Goal: Information Seeking & Learning: Find specific fact

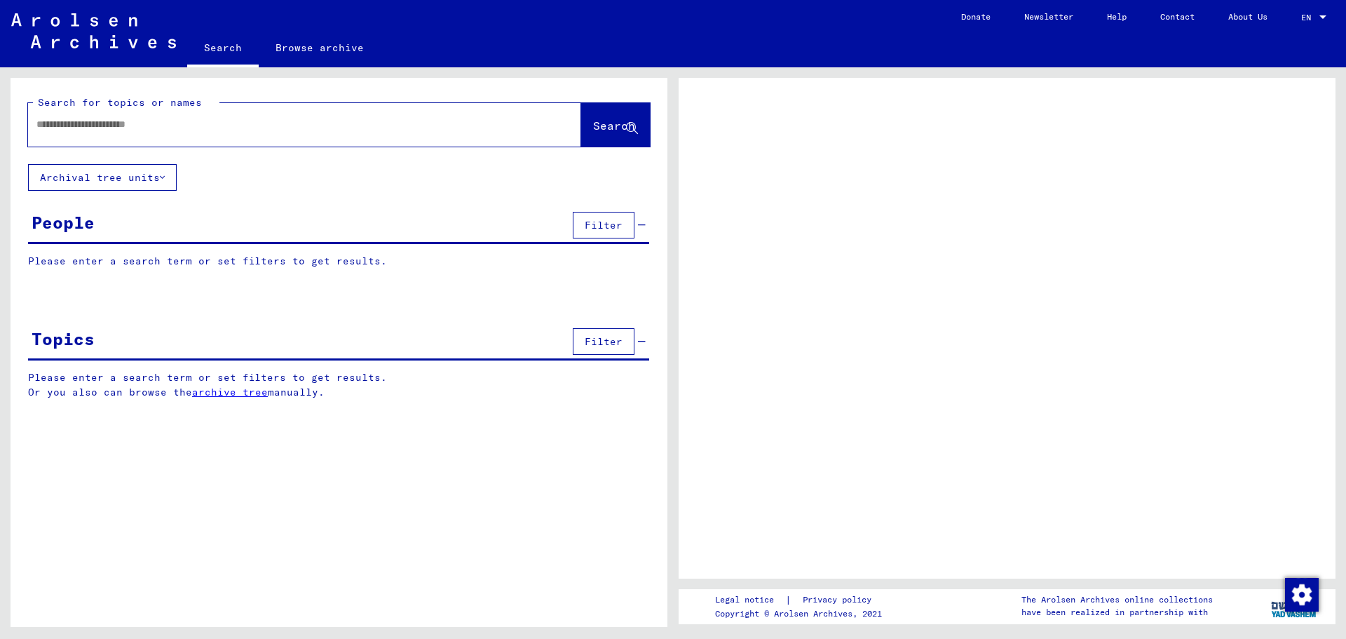
click at [117, 126] on input "text" at bounding box center [291, 124] width 511 height 15
type input "*****"
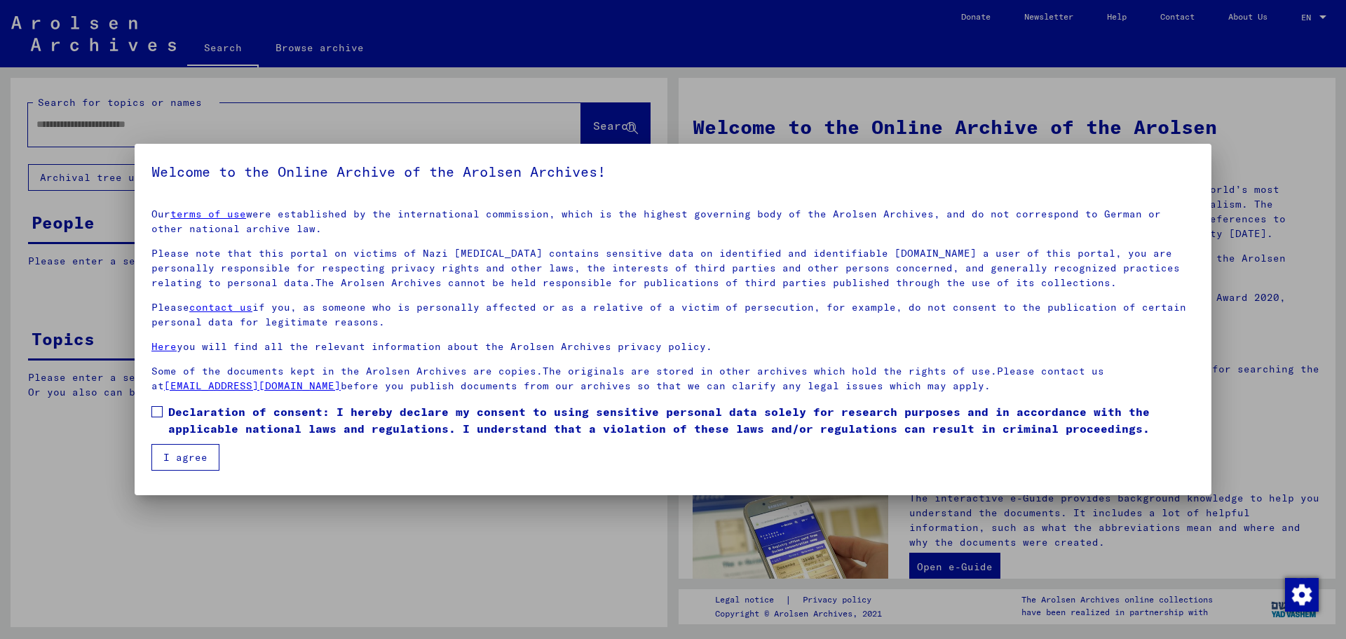
click at [157, 414] on span at bounding box center [156, 411] width 11 height 11
click at [183, 456] on button "I agree" at bounding box center [185, 457] width 68 height 27
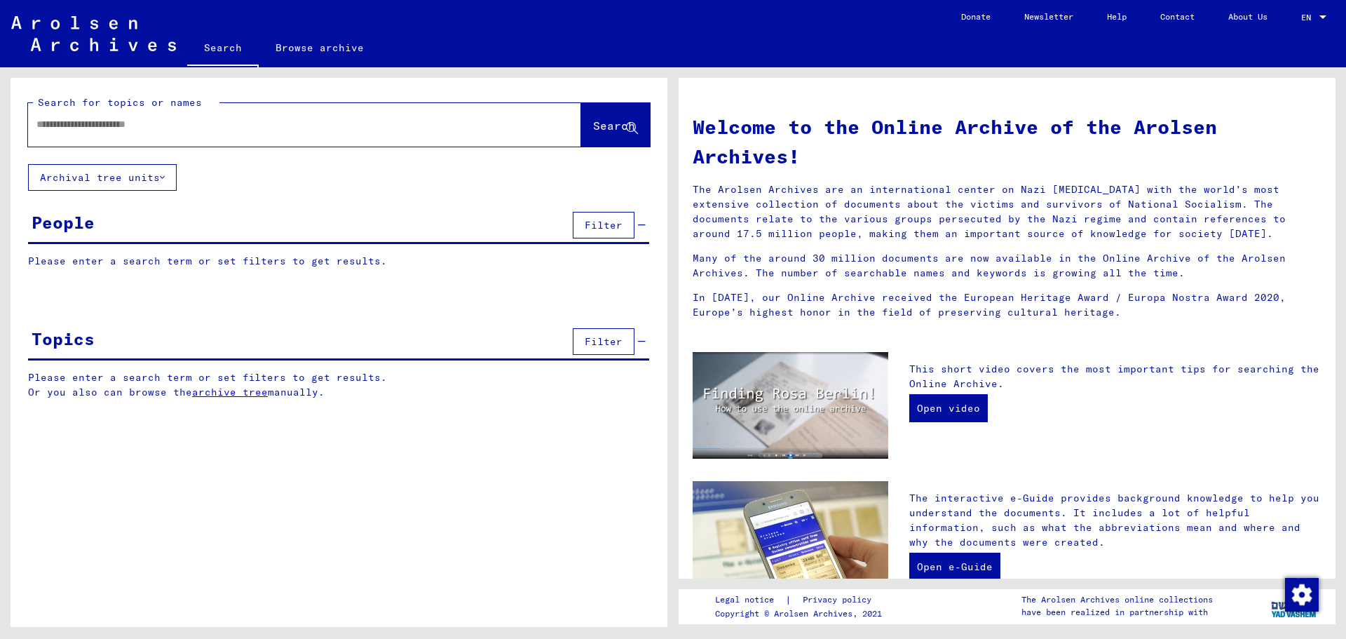
click at [105, 128] on input "text" at bounding box center [287, 124] width 503 height 15
type input "**********"
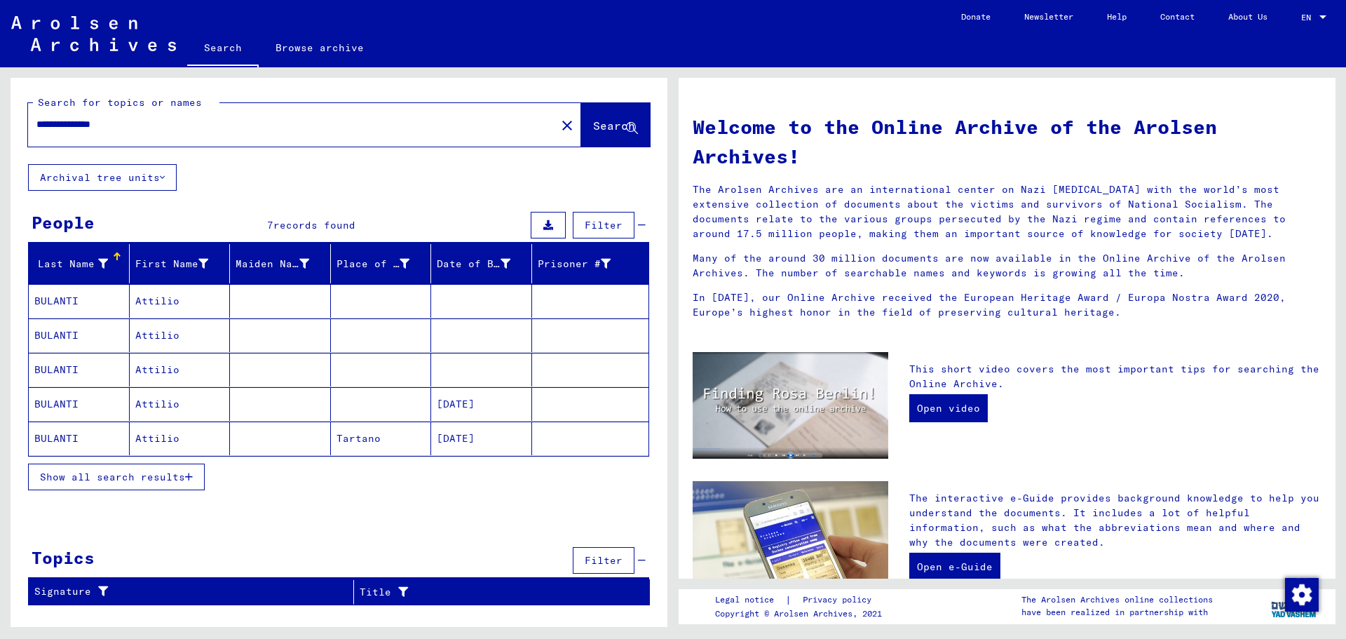
click at [193, 479] on icon "button" at bounding box center [189, 477] width 8 height 10
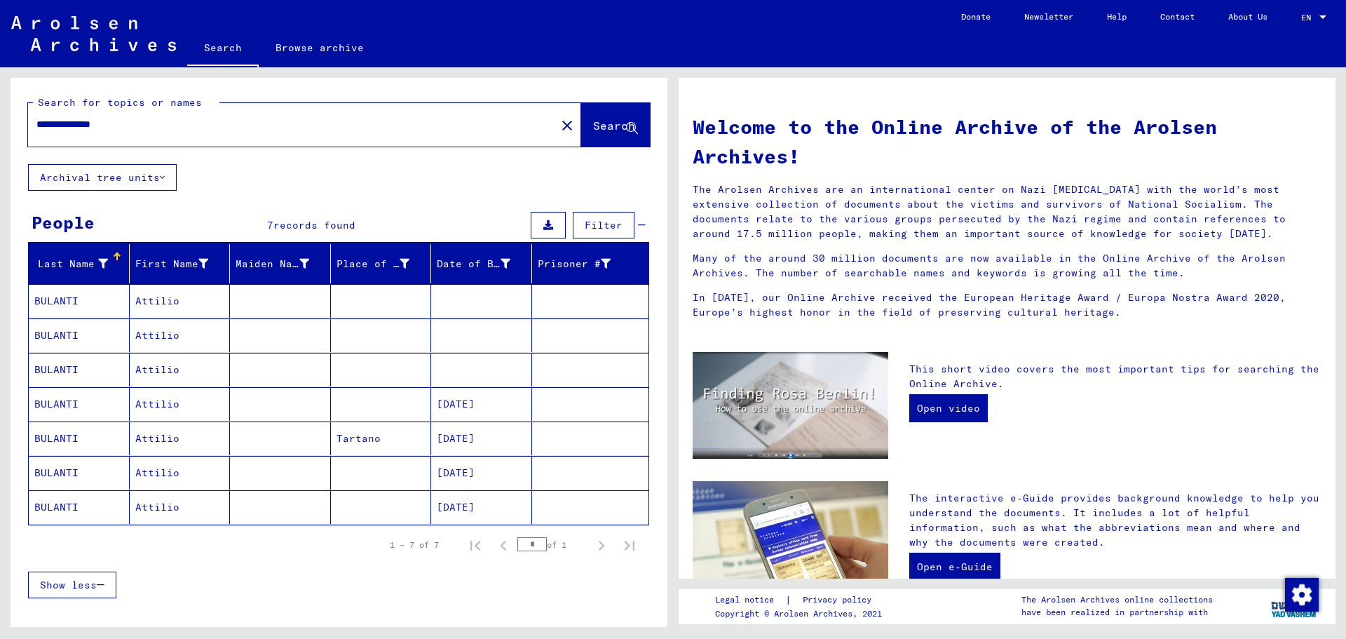
click at [189, 314] on mat-cell "Attilio" at bounding box center [180, 301] width 101 height 34
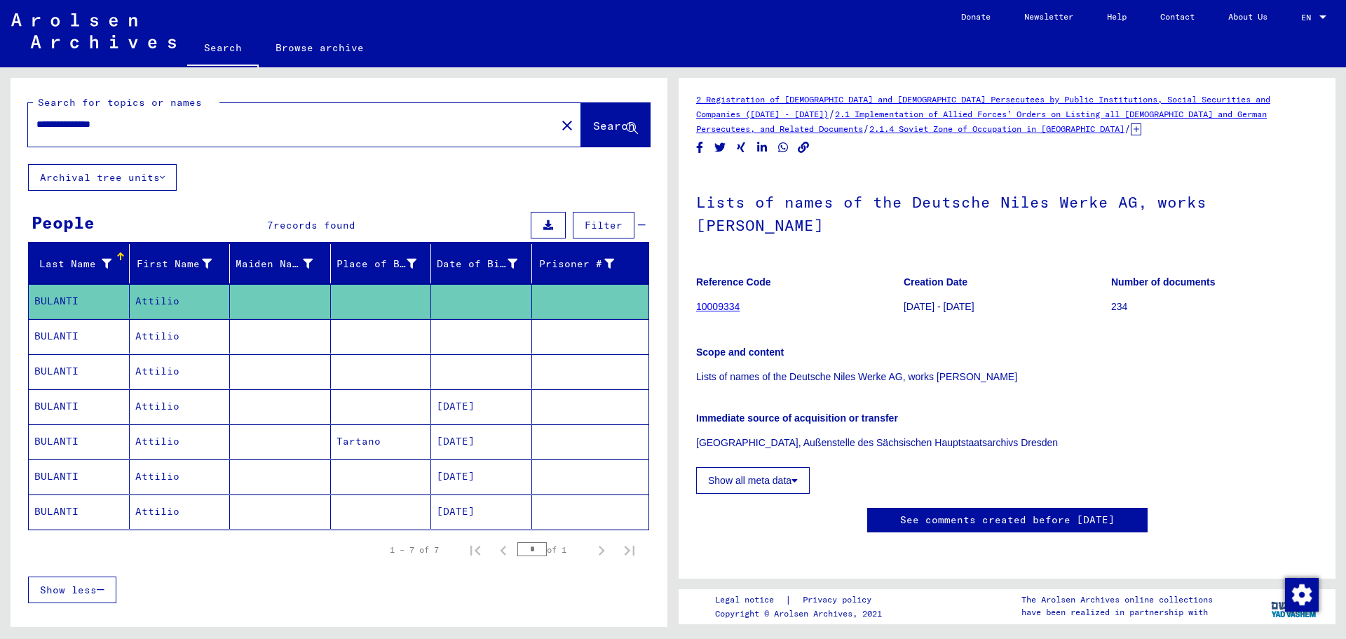
scroll to position [99, 0]
click at [175, 341] on mat-cell "Attilio" at bounding box center [180, 336] width 101 height 34
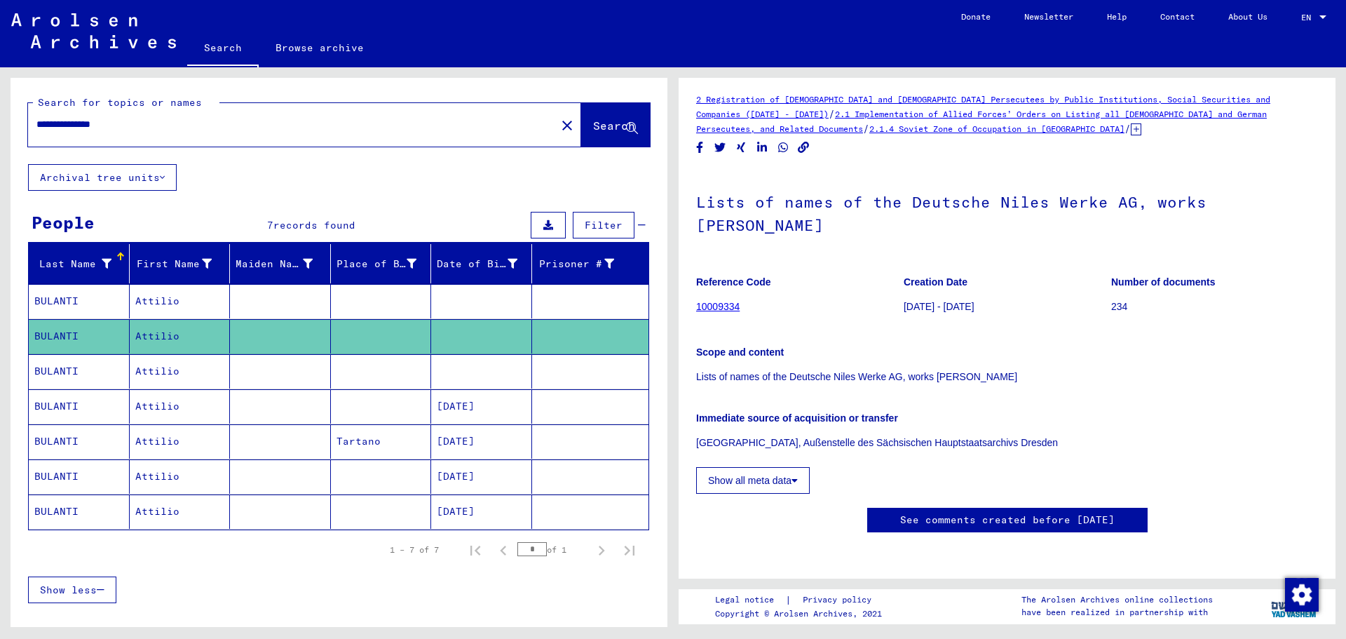
scroll to position [421, 0]
click at [177, 374] on mat-cell "Attilio" at bounding box center [180, 371] width 101 height 34
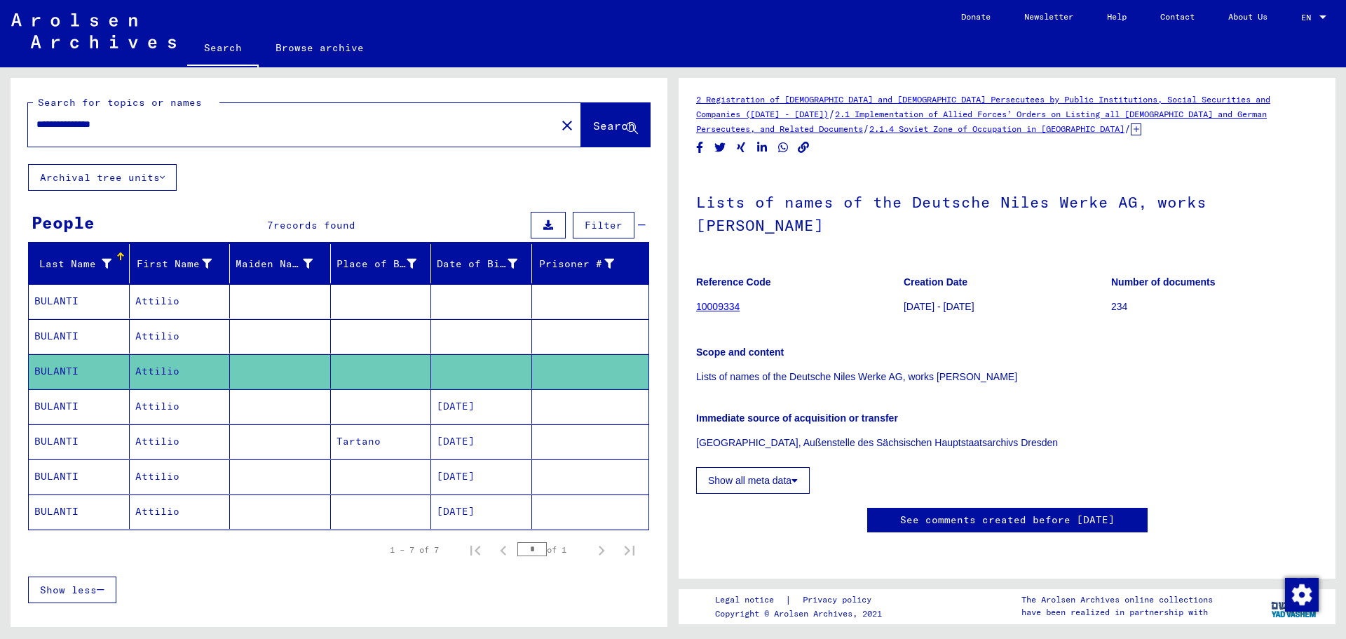
scroll to position [421, 0]
click at [443, 403] on mat-cell "[DATE]" at bounding box center [481, 406] width 101 height 34
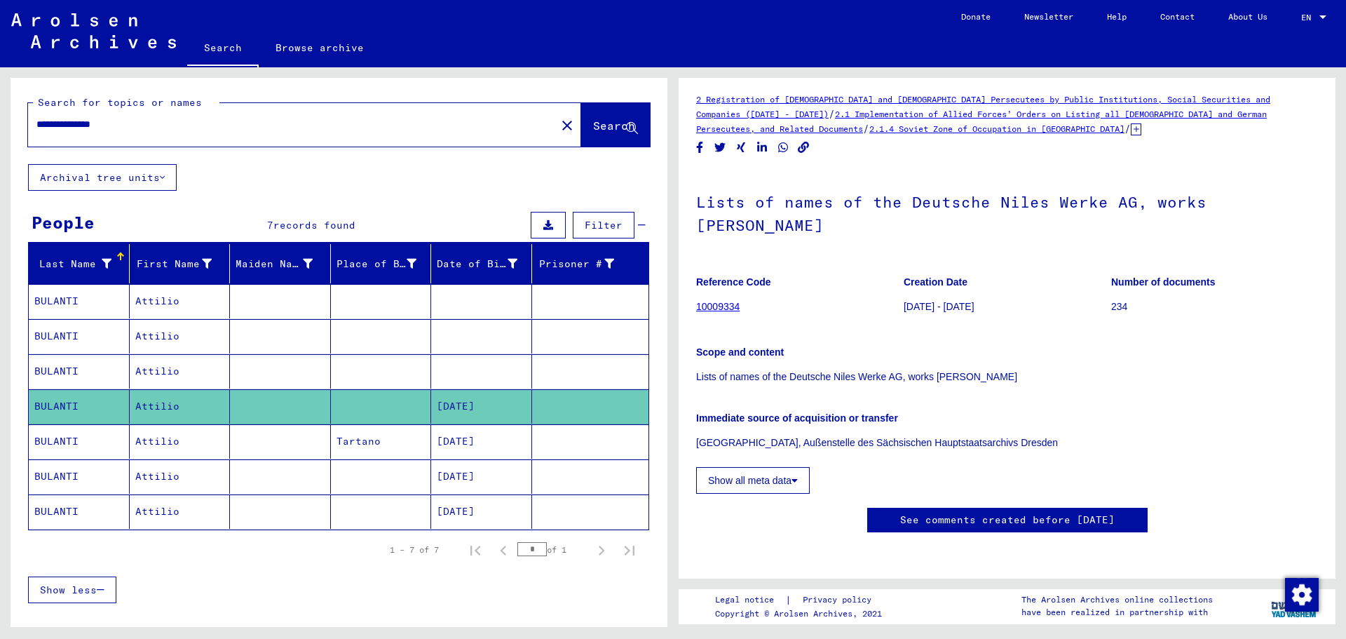
scroll to position [280, 0]
click at [795, 475] on icon at bounding box center [795, 480] width 6 height 10
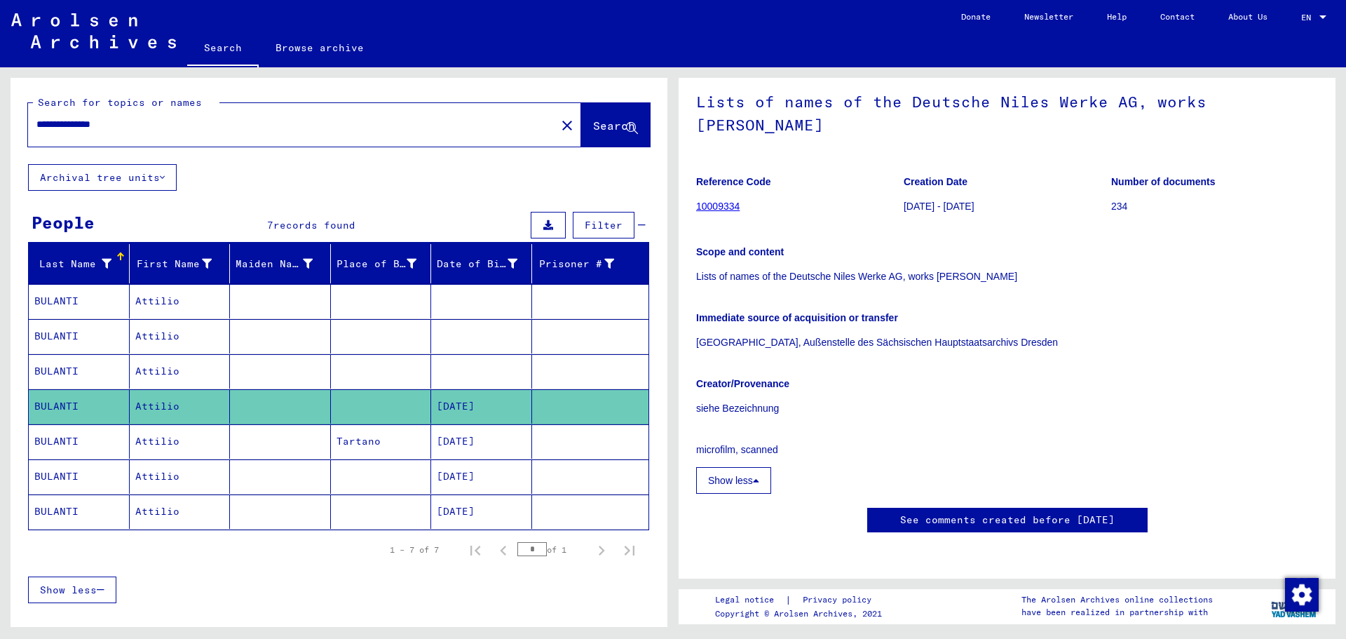
click at [442, 442] on mat-cell "[DATE]" at bounding box center [481, 441] width 101 height 34
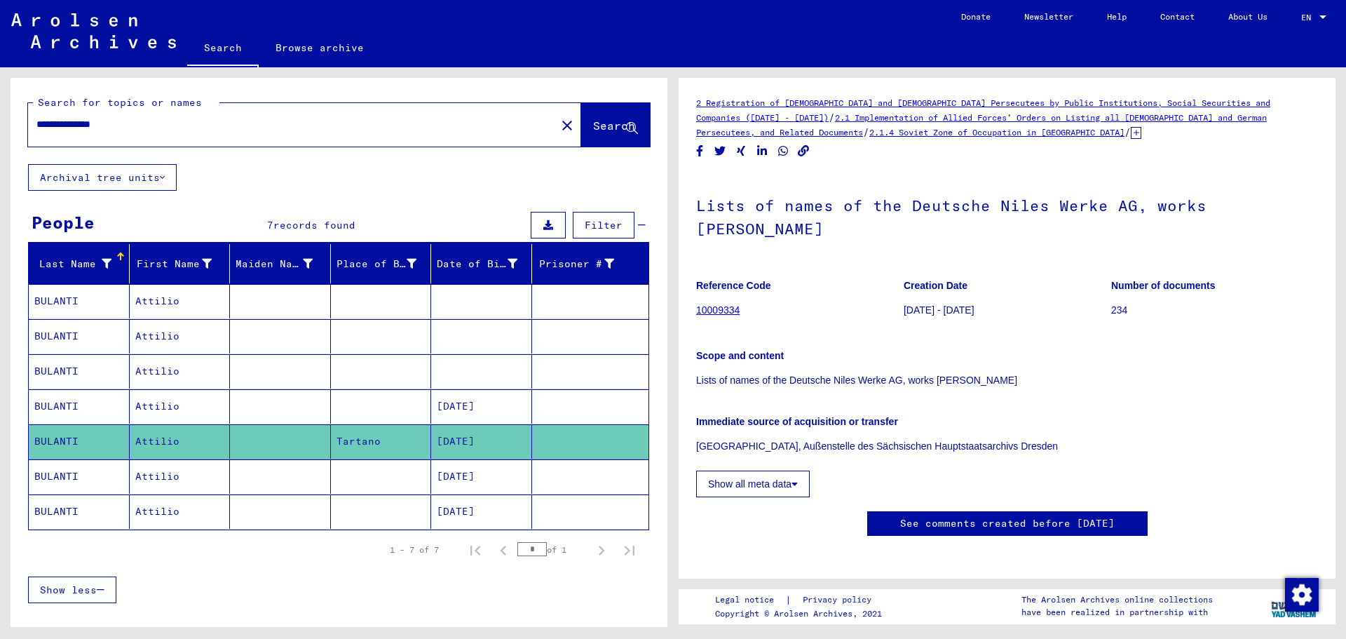
click at [466, 468] on mat-cell "[DATE]" at bounding box center [481, 476] width 101 height 34
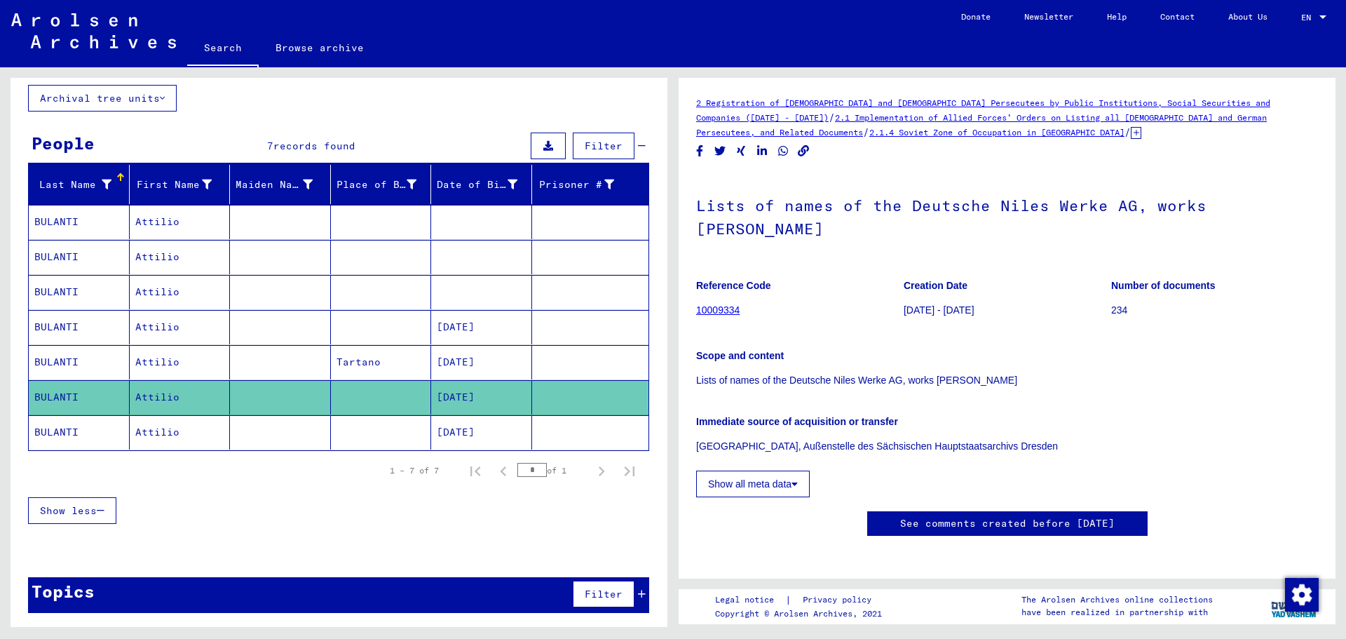
scroll to position [81, 0]
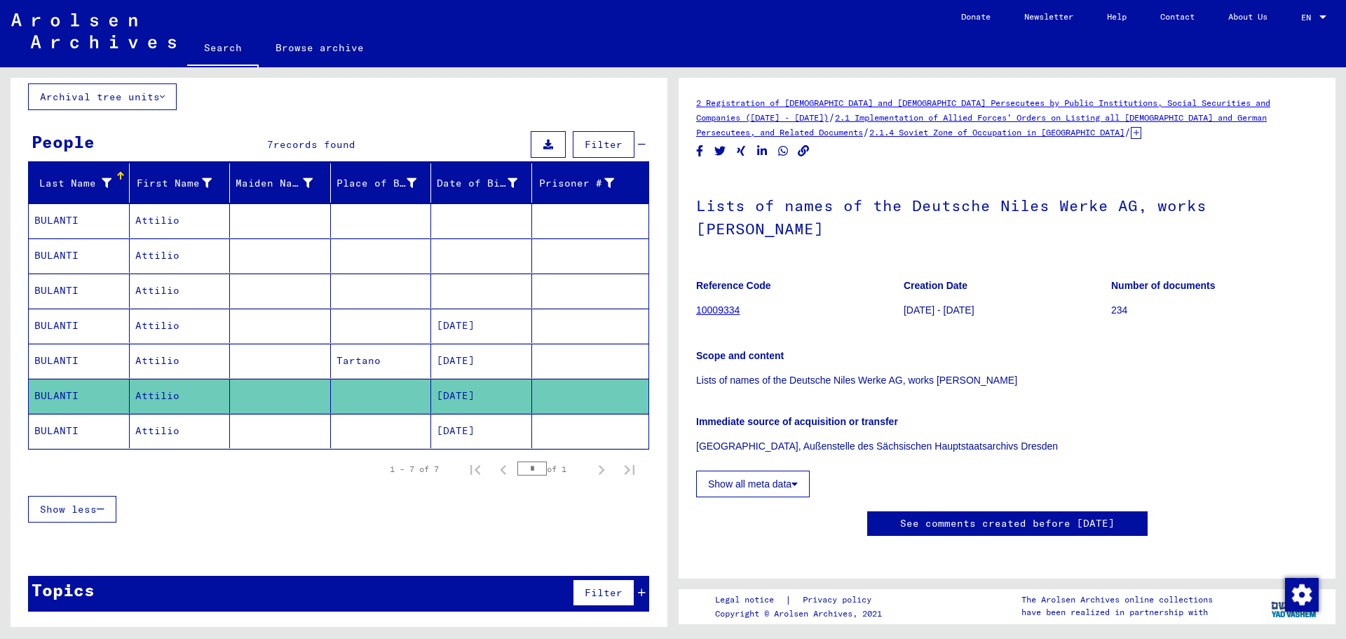
click at [442, 424] on mat-cell "[DATE]" at bounding box center [481, 431] width 101 height 34
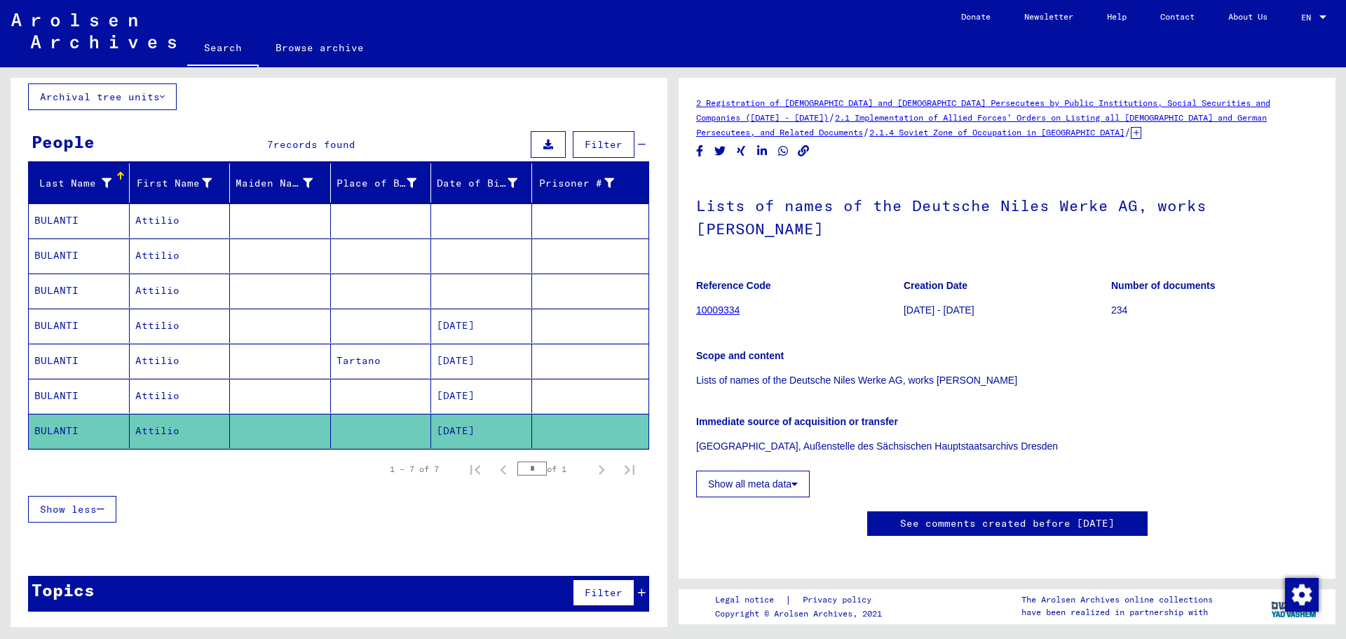
click at [470, 355] on mat-cell "[DATE]" at bounding box center [481, 361] width 101 height 34
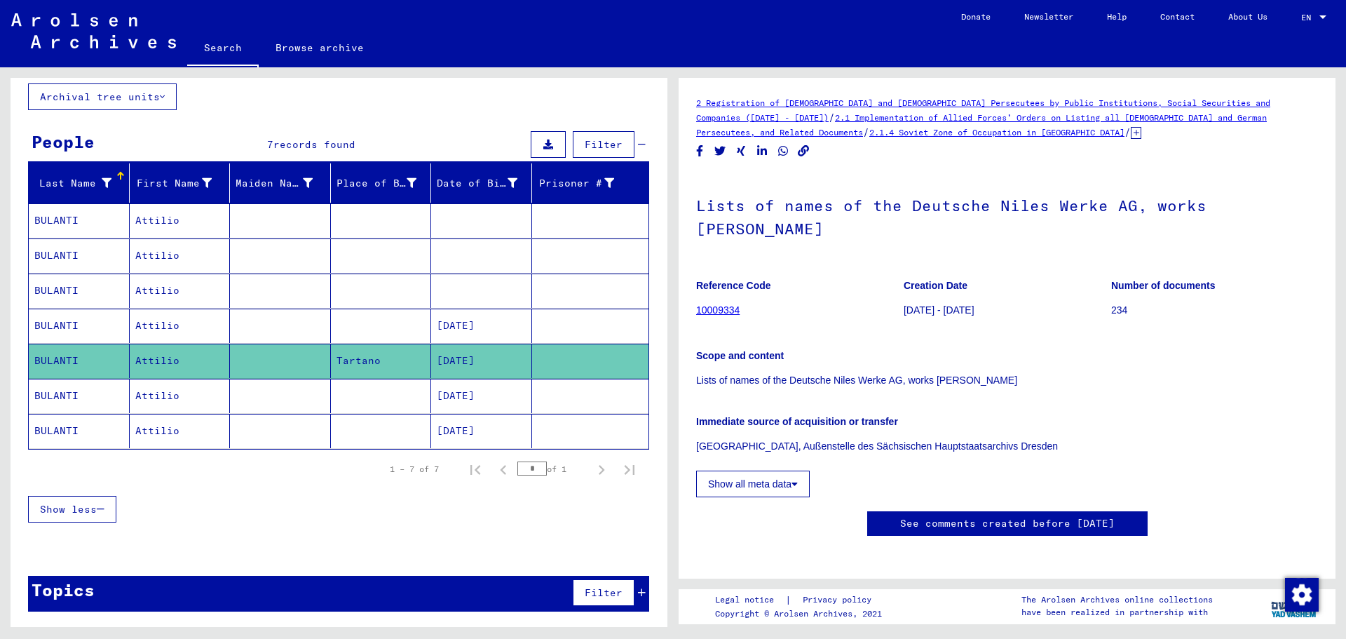
click at [1131, 128] on icon at bounding box center [1136, 133] width 11 height 12
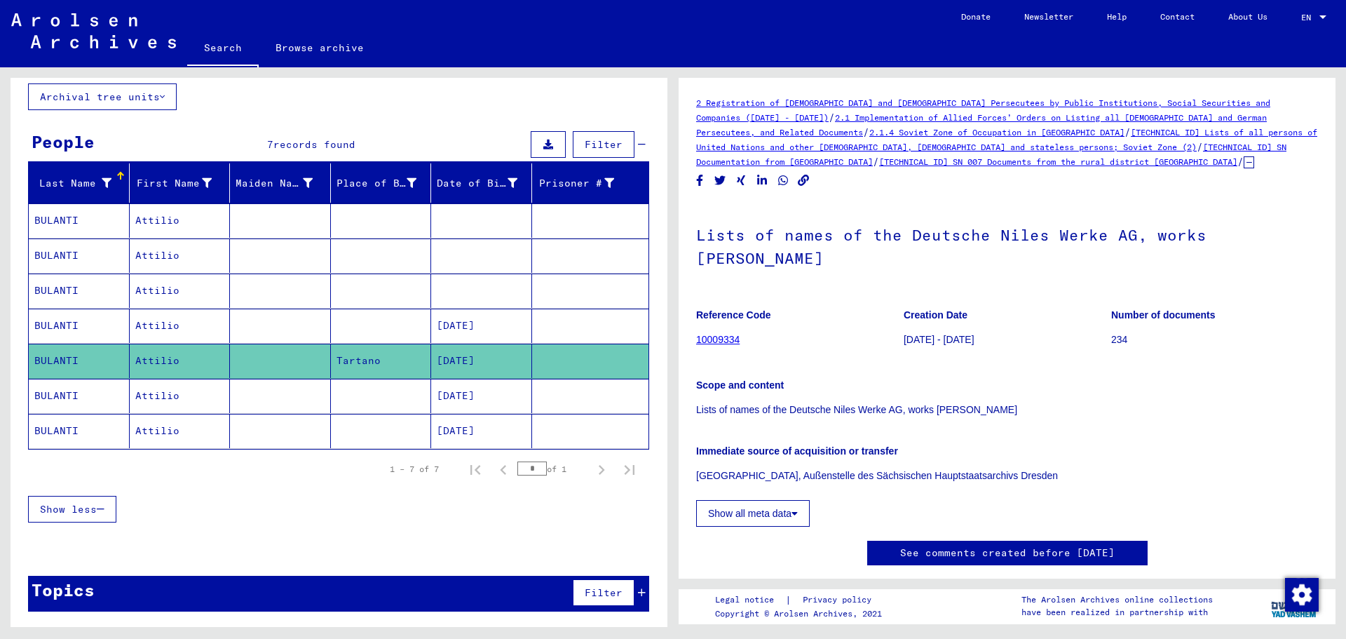
click at [906, 160] on link "[TECHNICAL_ID] SN 007 Documents from the rural district [GEOGRAPHIC_DATA]" at bounding box center [1058, 161] width 358 height 11
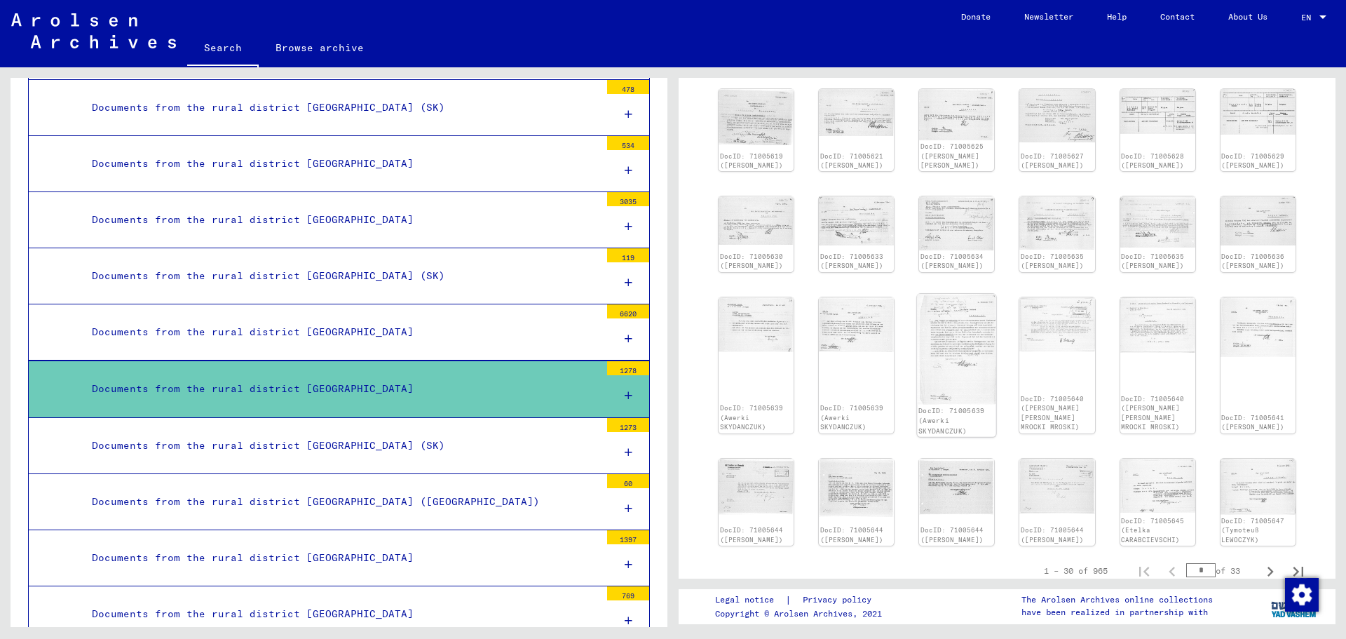
scroll to position [491, 0]
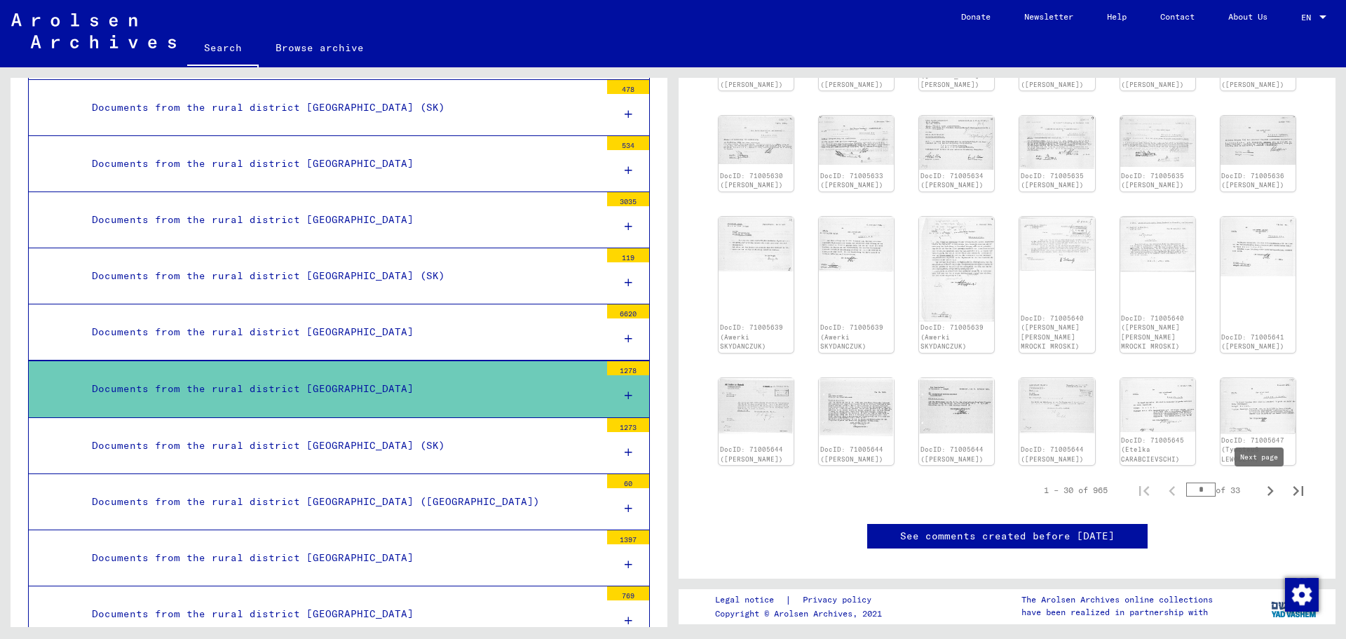
click at [1268, 490] on icon "Next page" at bounding box center [1271, 491] width 6 height 10
type input "*"
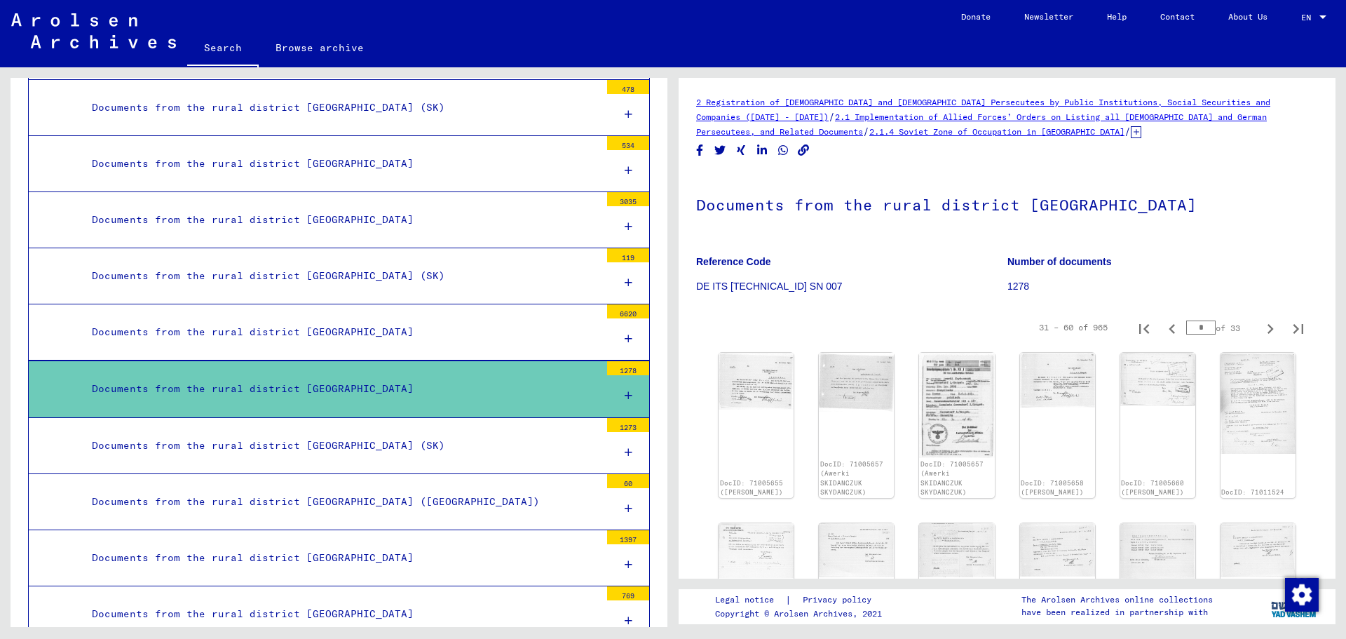
scroll to position [0, 0]
click at [934, 401] on img at bounding box center [957, 405] width 79 height 111
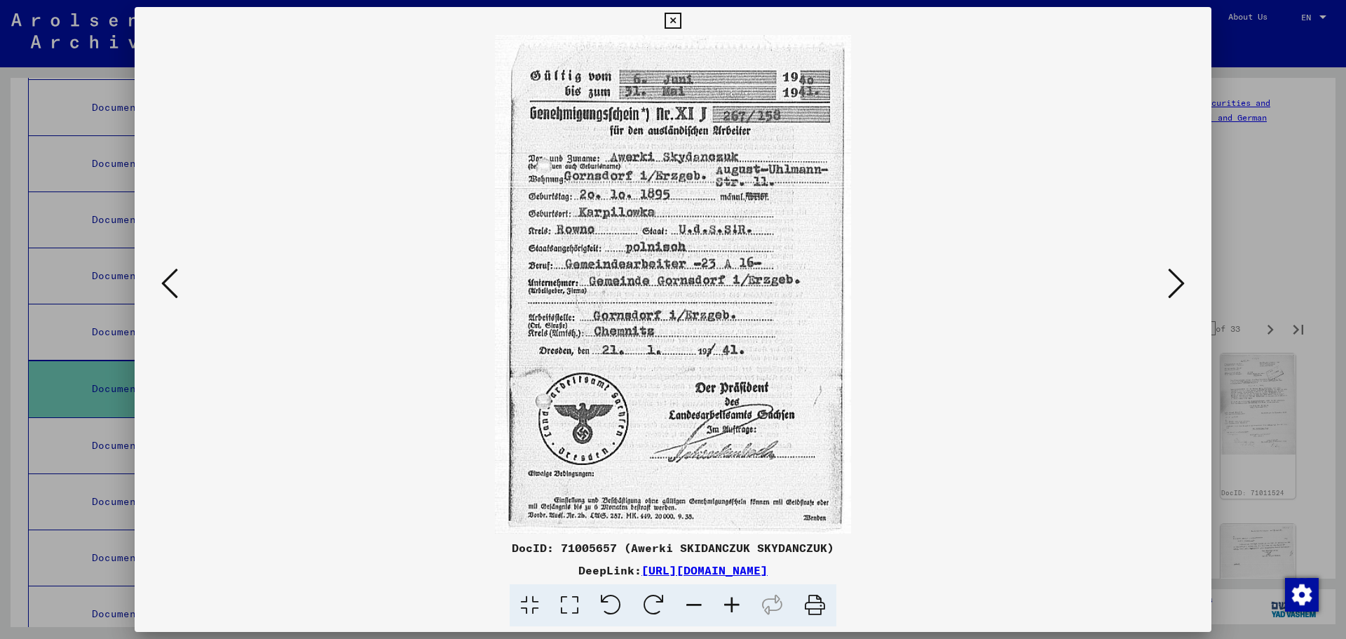
click at [1177, 276] on icon at bounding box center [1176, 283] width 17 height 34
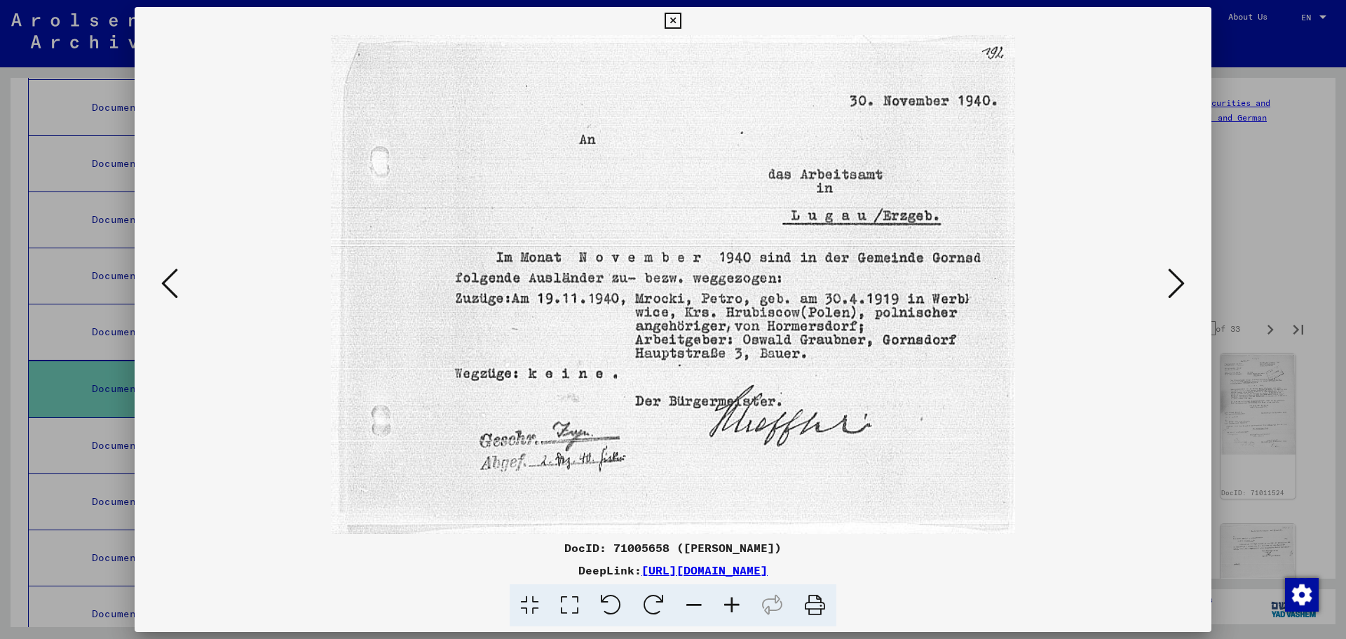
click at [674, 18] on icon at bounding box center [673, 21] width 16 height 17
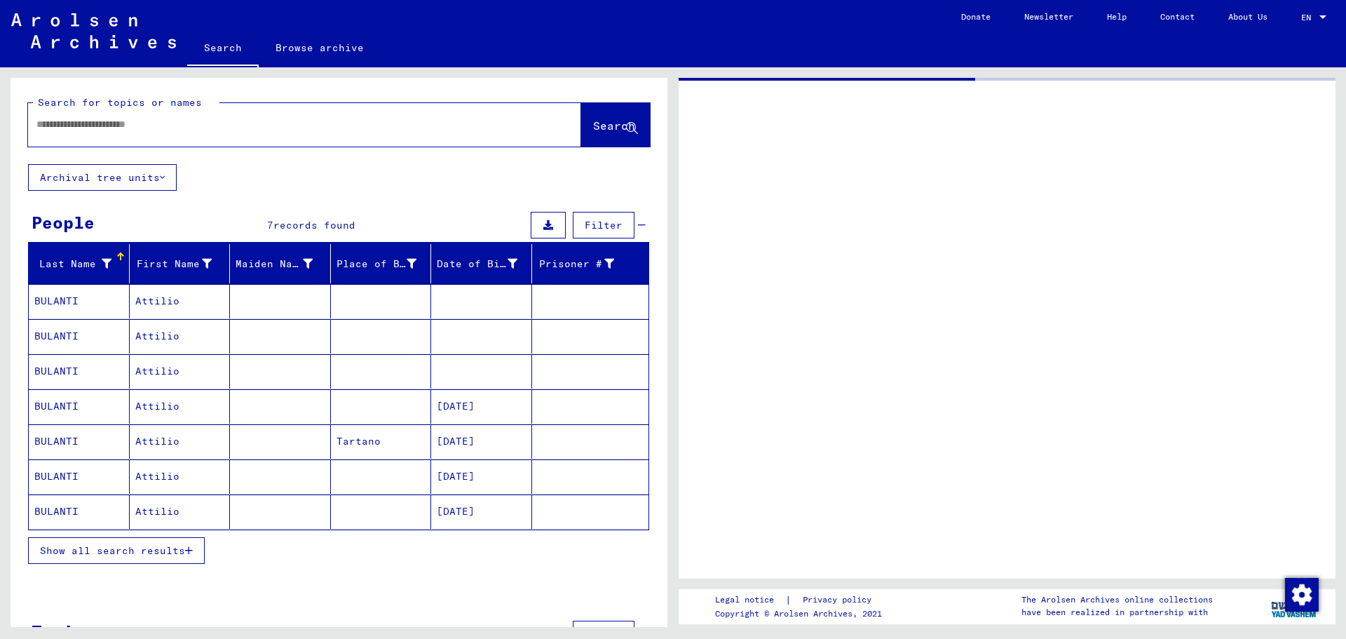
type input "********"
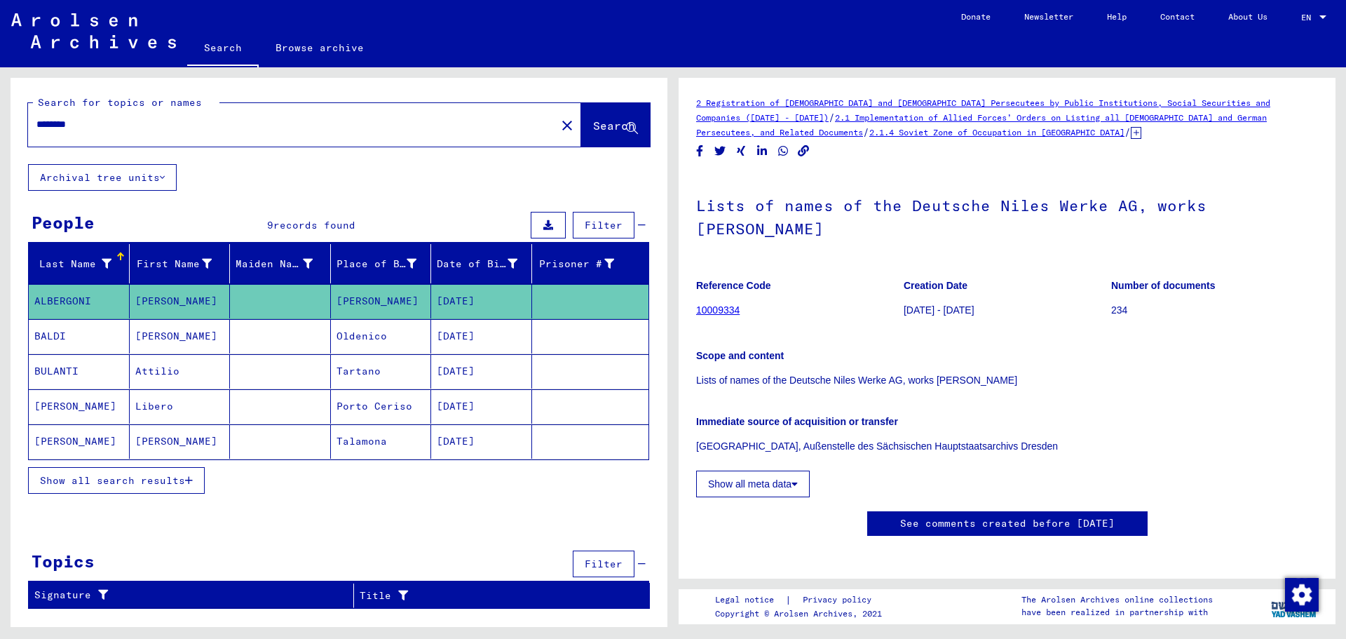
drag, startPoint x: 102, startPoint y: 127, endPoint x: 32, endPoint y: 123, distance: 69.5
click at [32, 123] on div "********" at bounding box center [288, 125] width 520 height 32
click at [46, 123] on input "text" at bounding box center [291, 124] width 511 height 15
type input "**********"
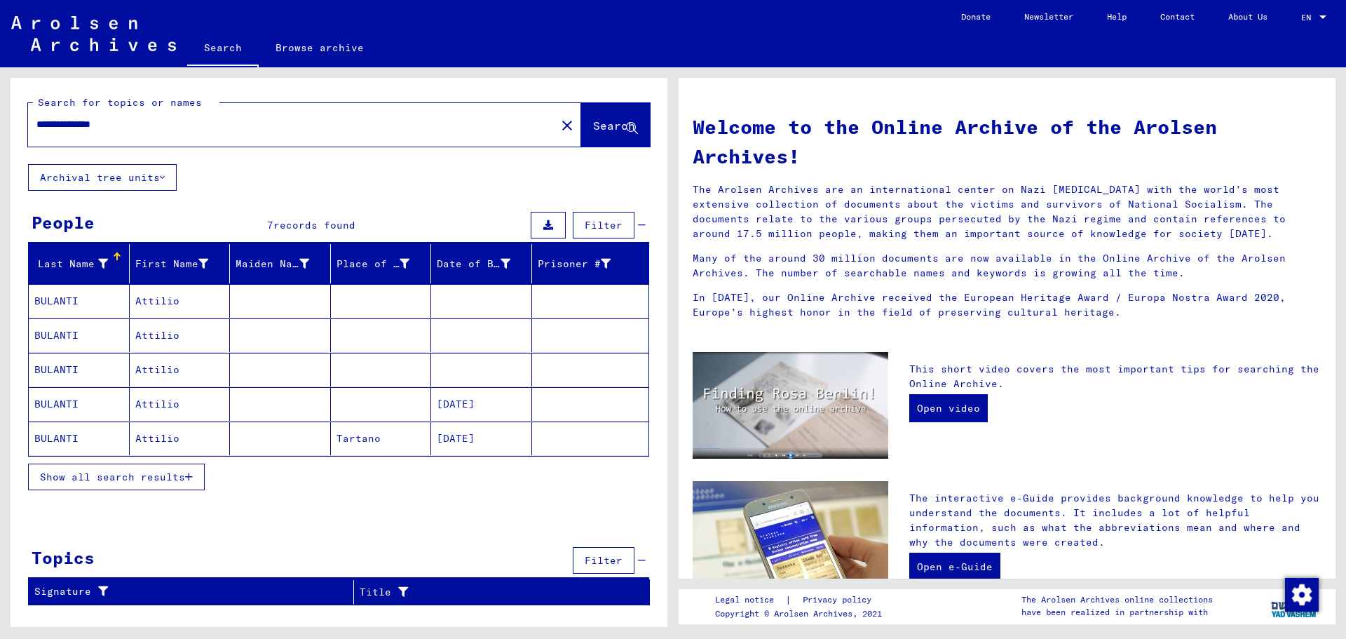
click at [462, 435] on mat-cell "[DATE]" at bounding box center [481, 438] width 101 height 34
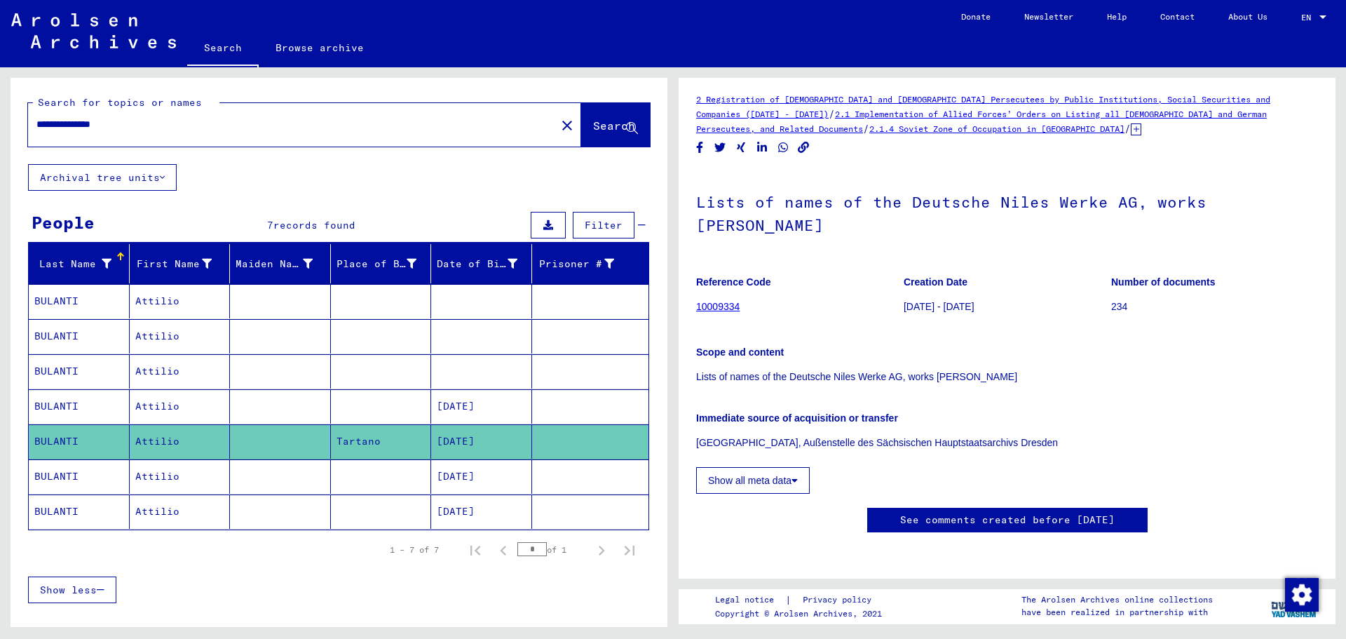
scroll to position [70, 0]
click at [711, 301] on link "10009334" at bounding box center [717, 306] width 43 height 11
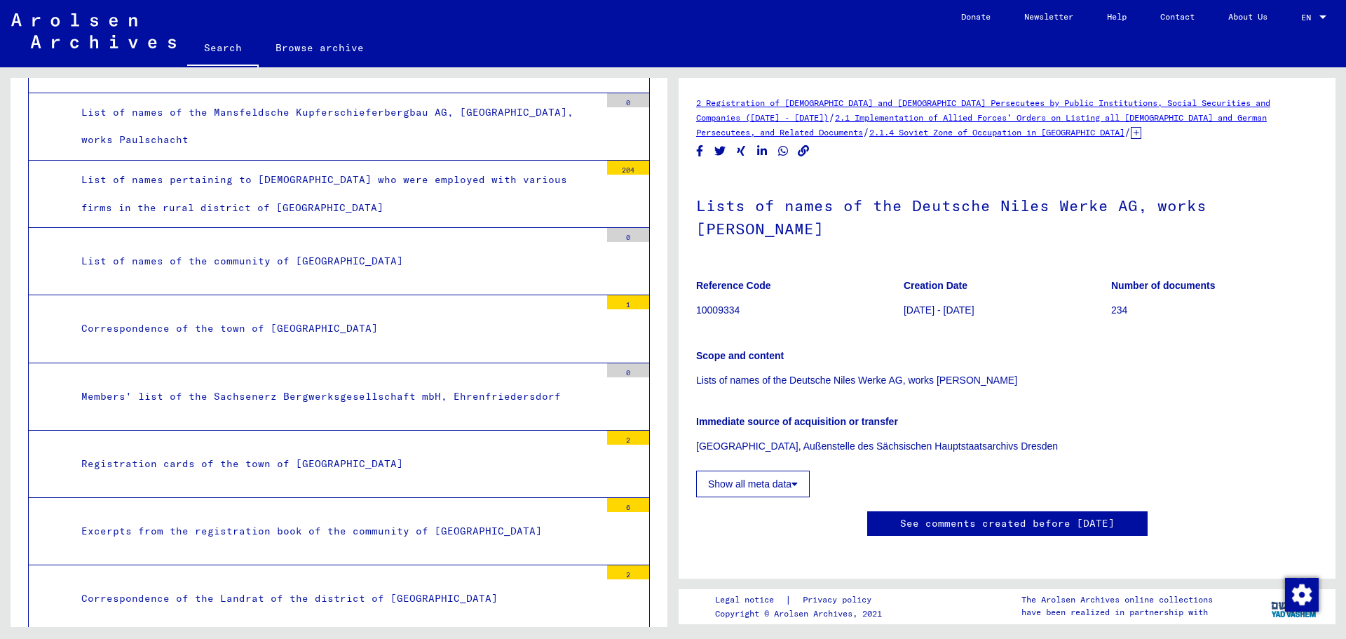
scroll to position [8, 0]
